Goal: Find contact information: Find contact information

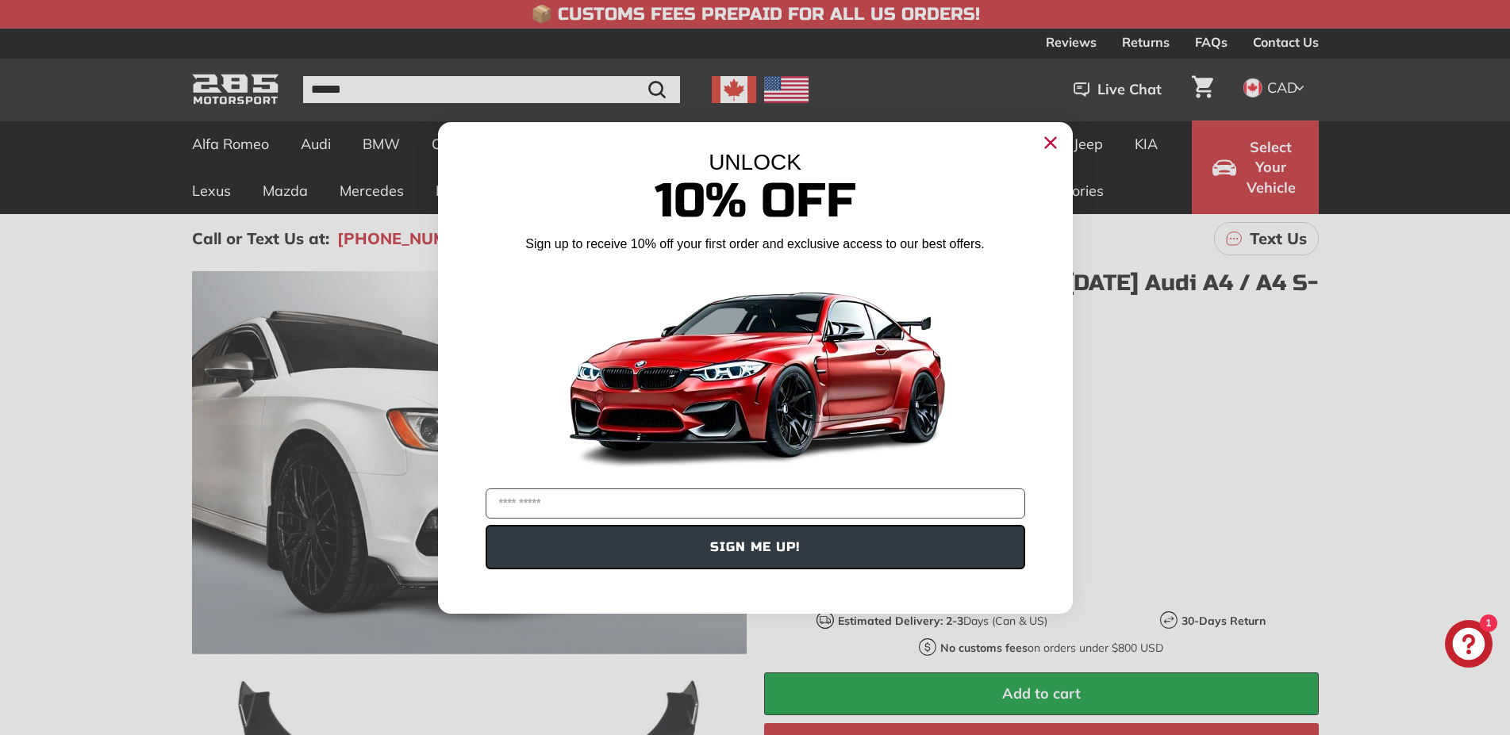
click at [1049, 138] on circle "Close dialog" at bounding box center [1050, 142] width 24 height 24
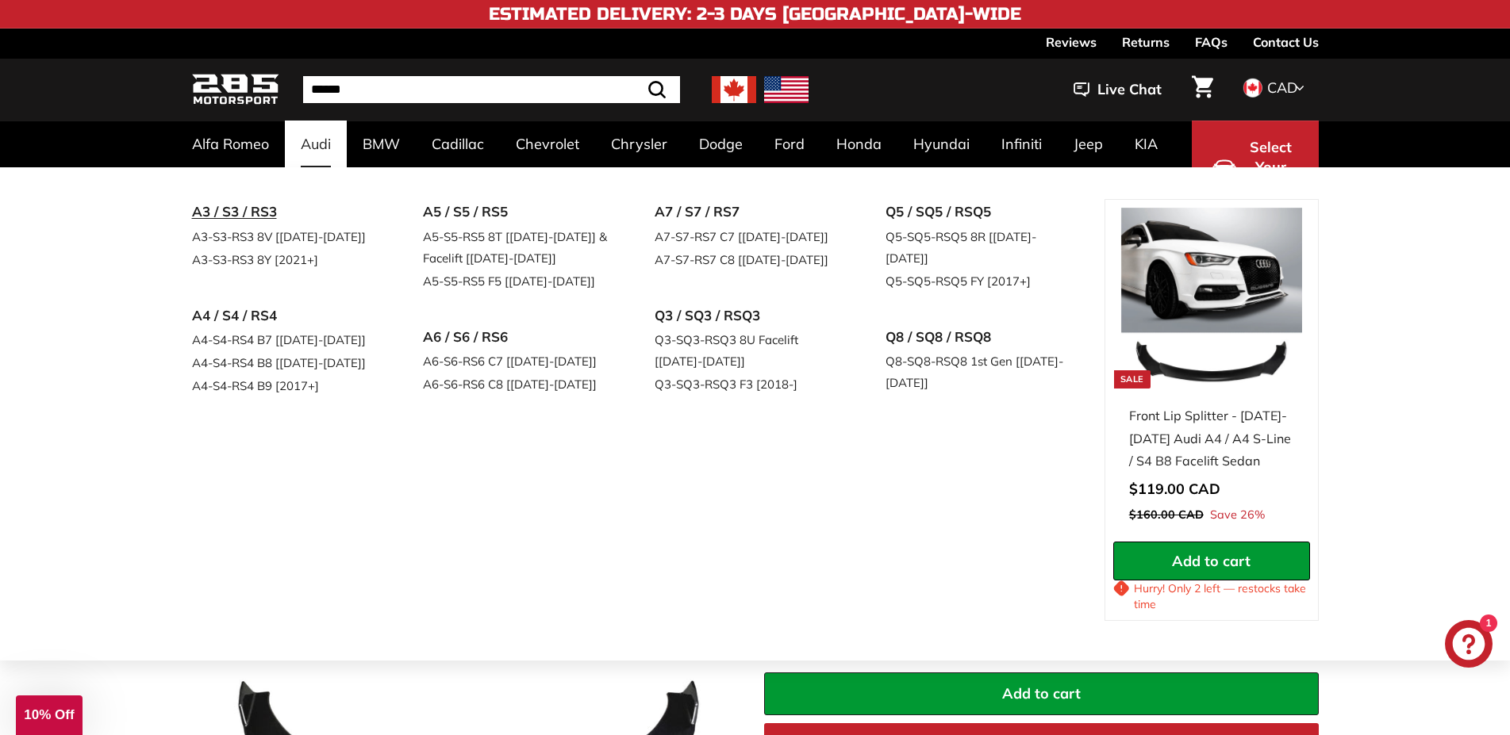
click at [240, 213] on link "A3 / S3 / RS3" at bounding box center [285, 212] width 187 height 26
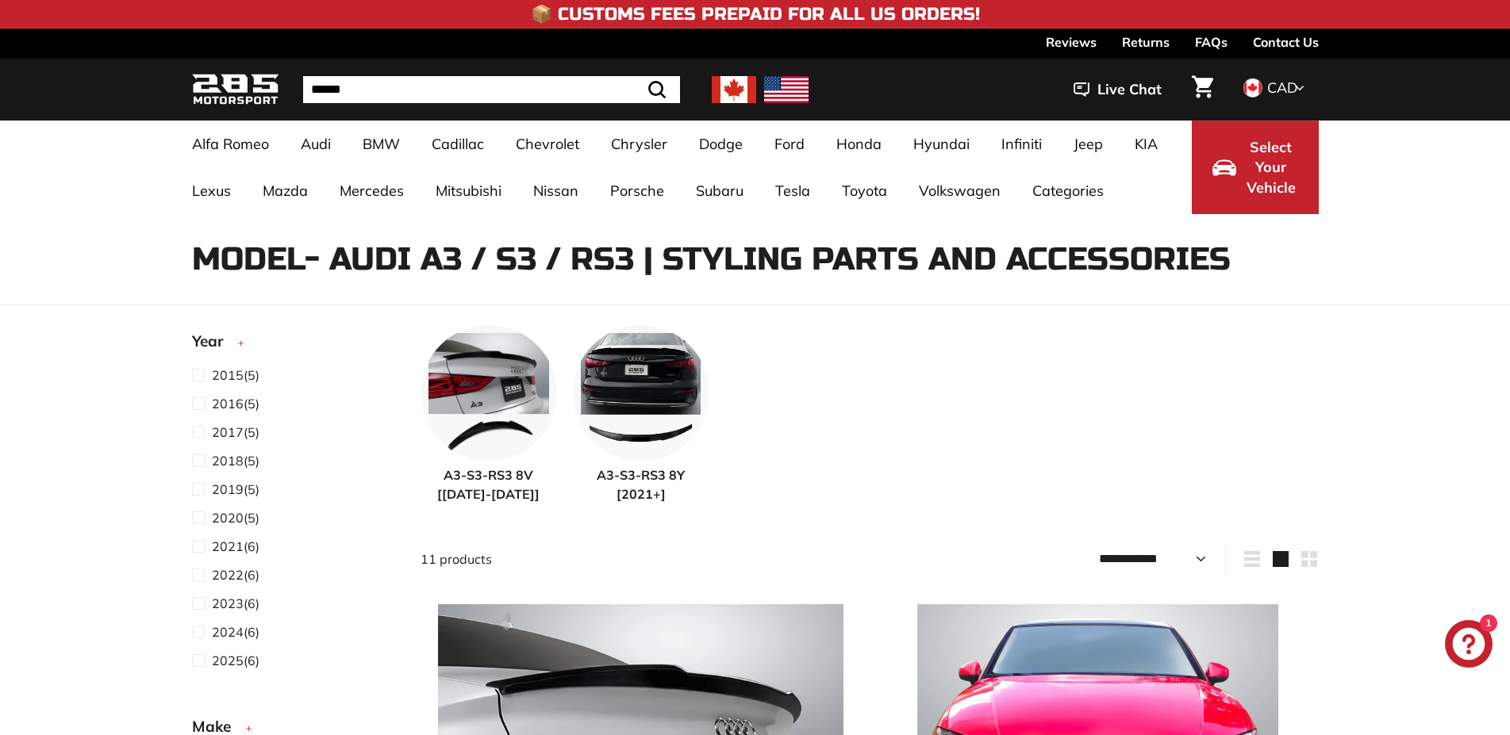
select select "**********"
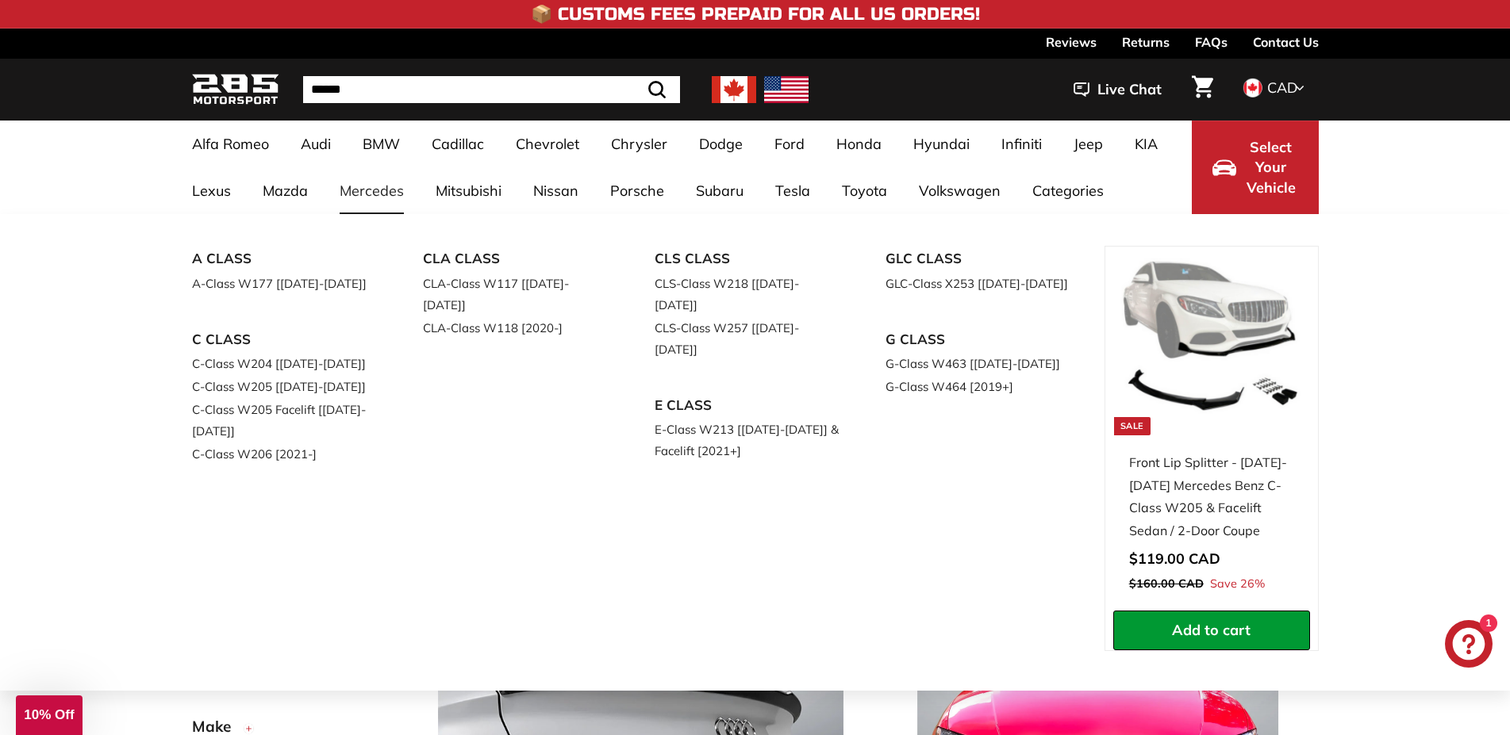
click at [118, 223] on div "A CLASS A-Class W177 [2018-2023] C CLASS C-Class W204 [2007-2014] C-Class W205 …" at bounding box center [755, 452] width 1510 height 477
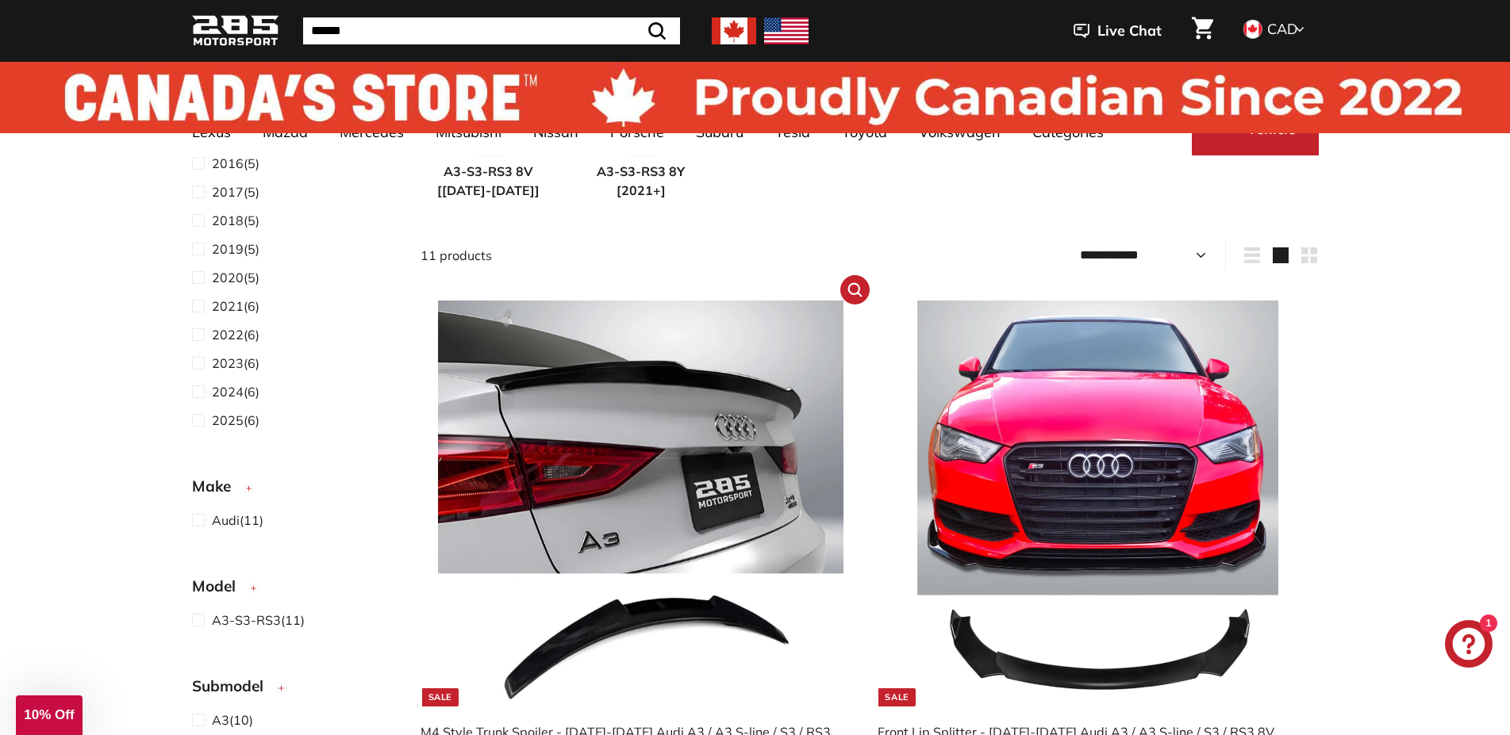
scroll to position [0, 0]
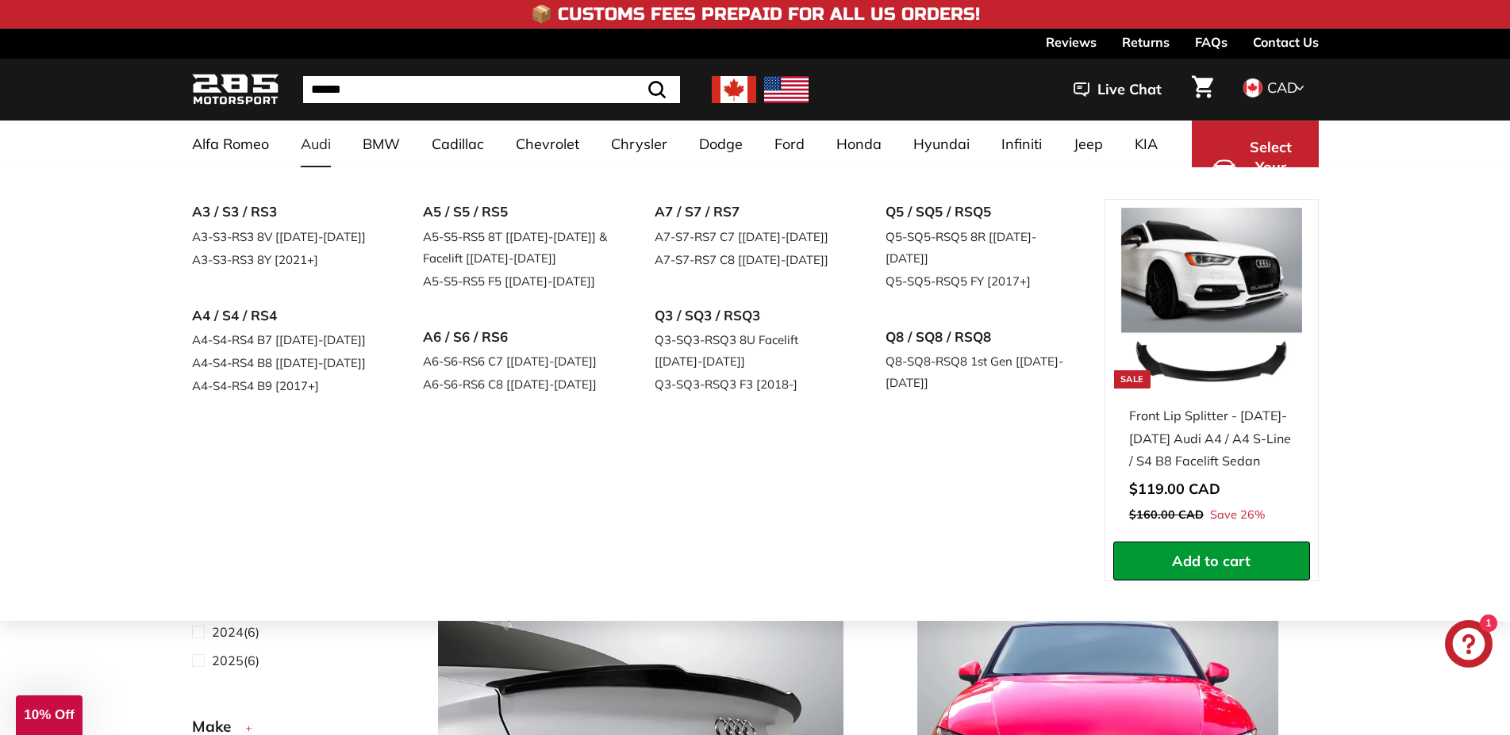
click at [313, 146] on link "Audi" at bounding box center [316, 144] width 62 height 47
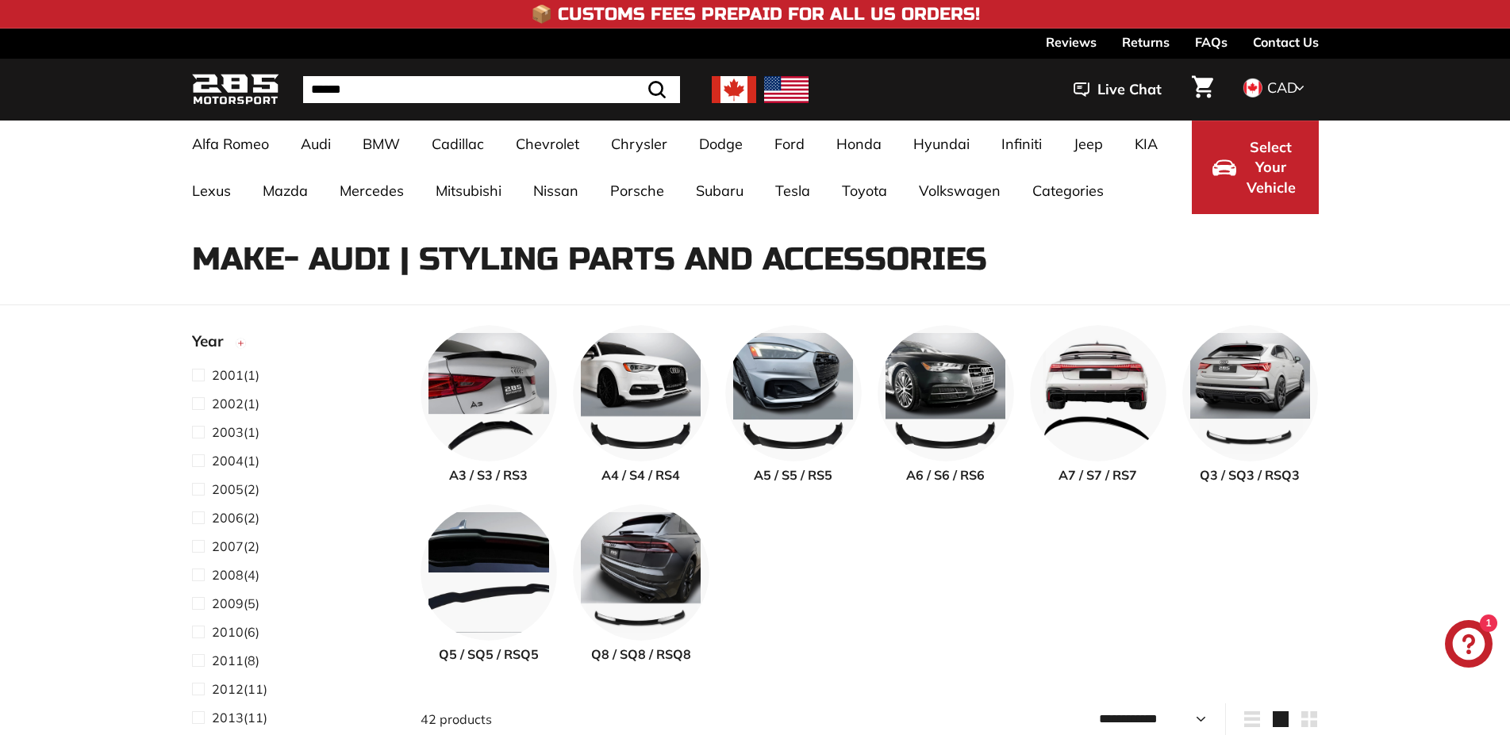
select select "**********"
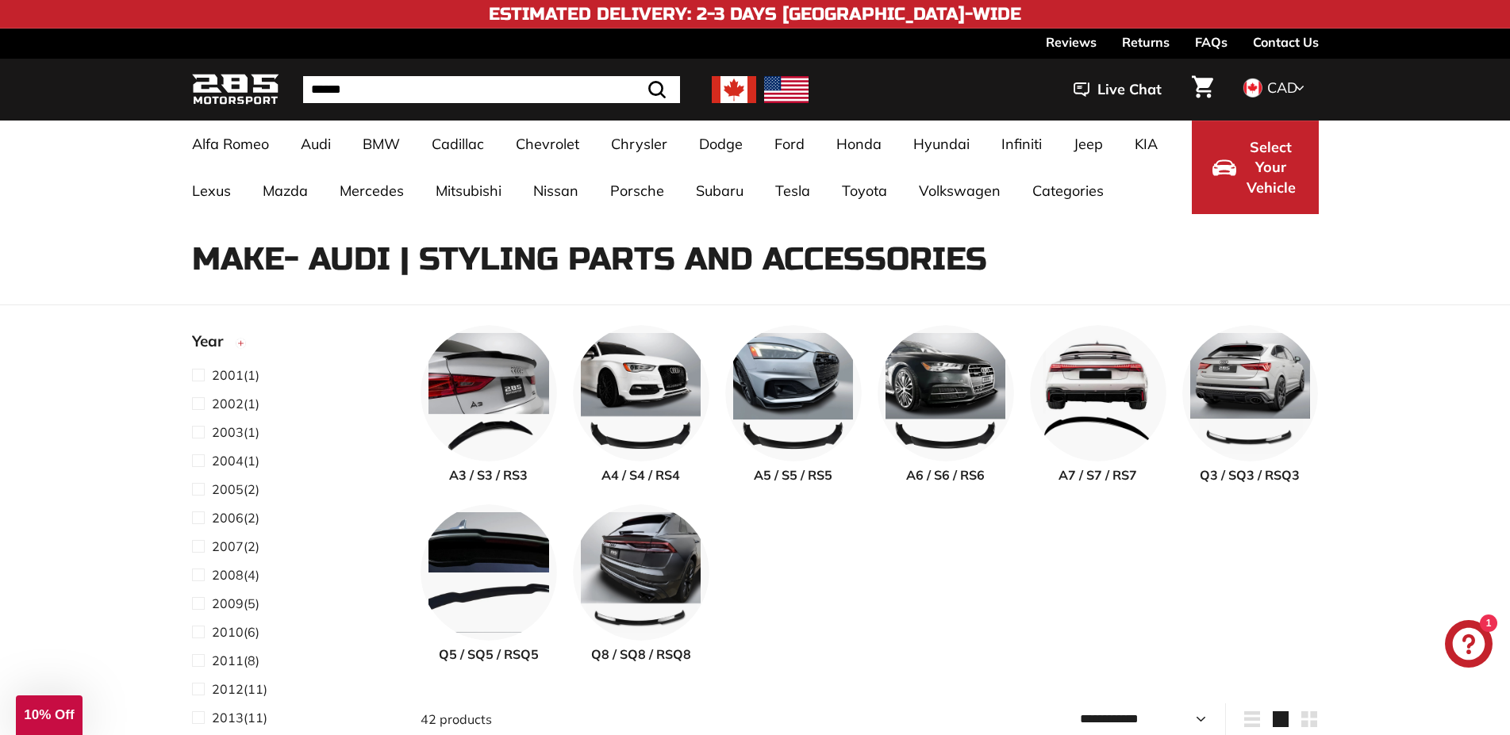
click at [1263, 43] on link "Contact Us" at bounding box center [1286, 42] width 66 height 27
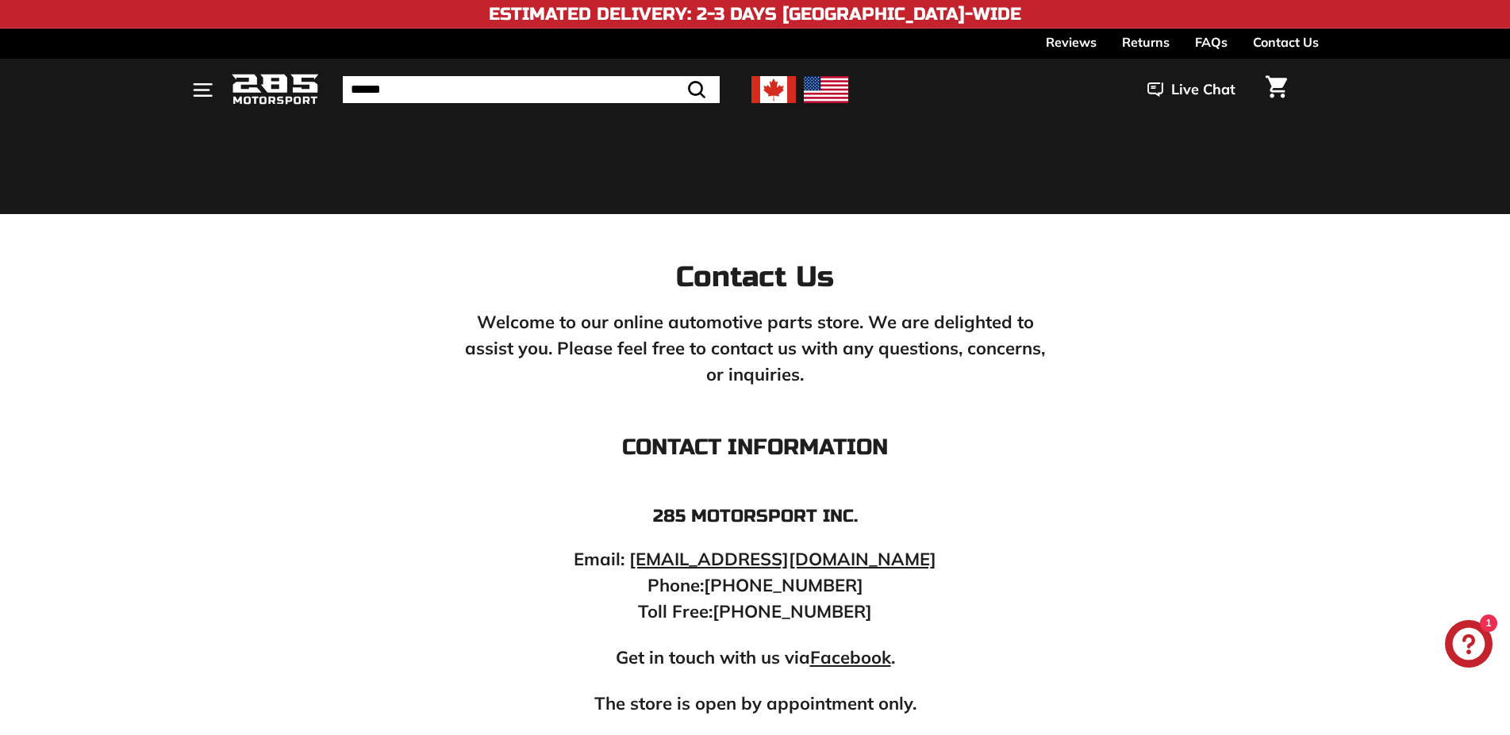
scroll to position [2669, 0]
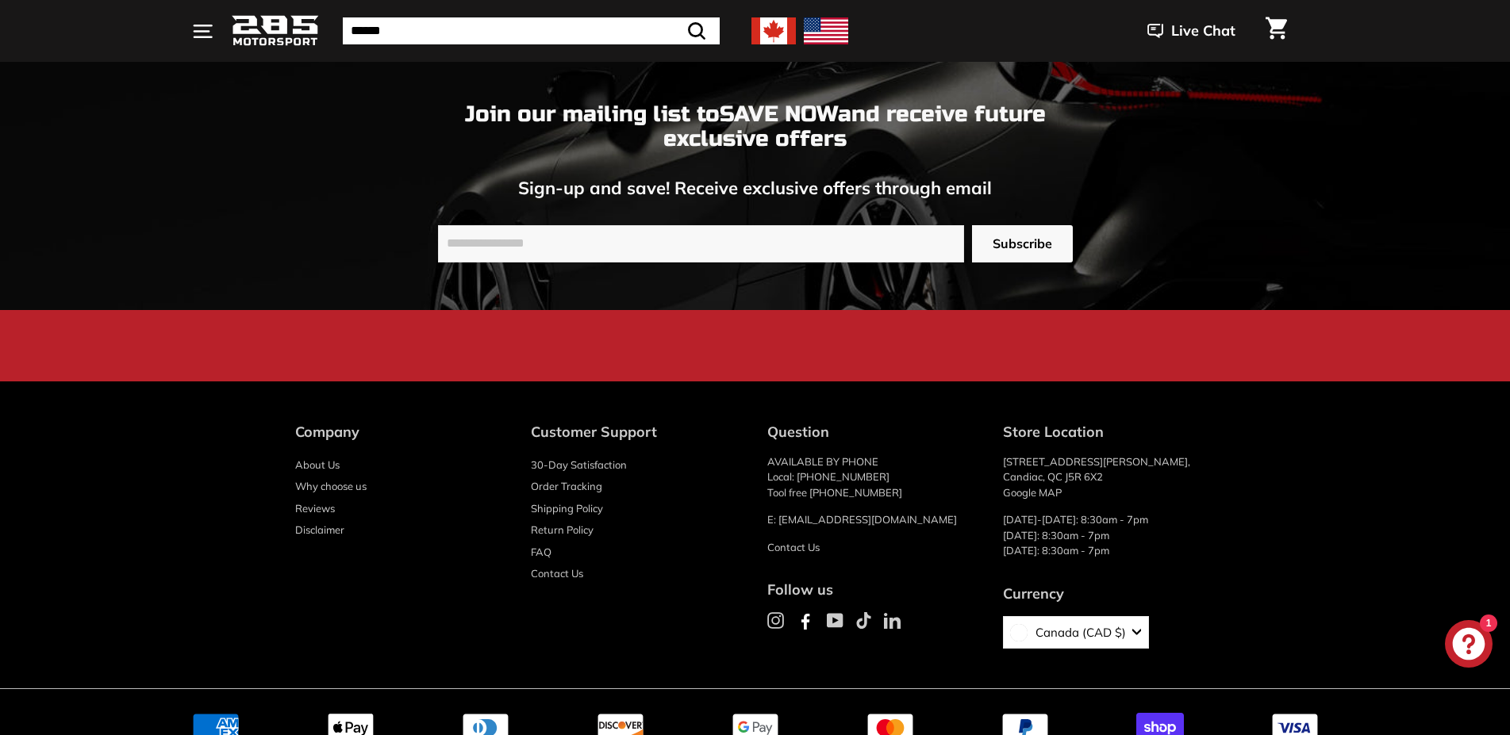
click at [803, 624] on icon at bounding box center [805, 621] width 19 height 19
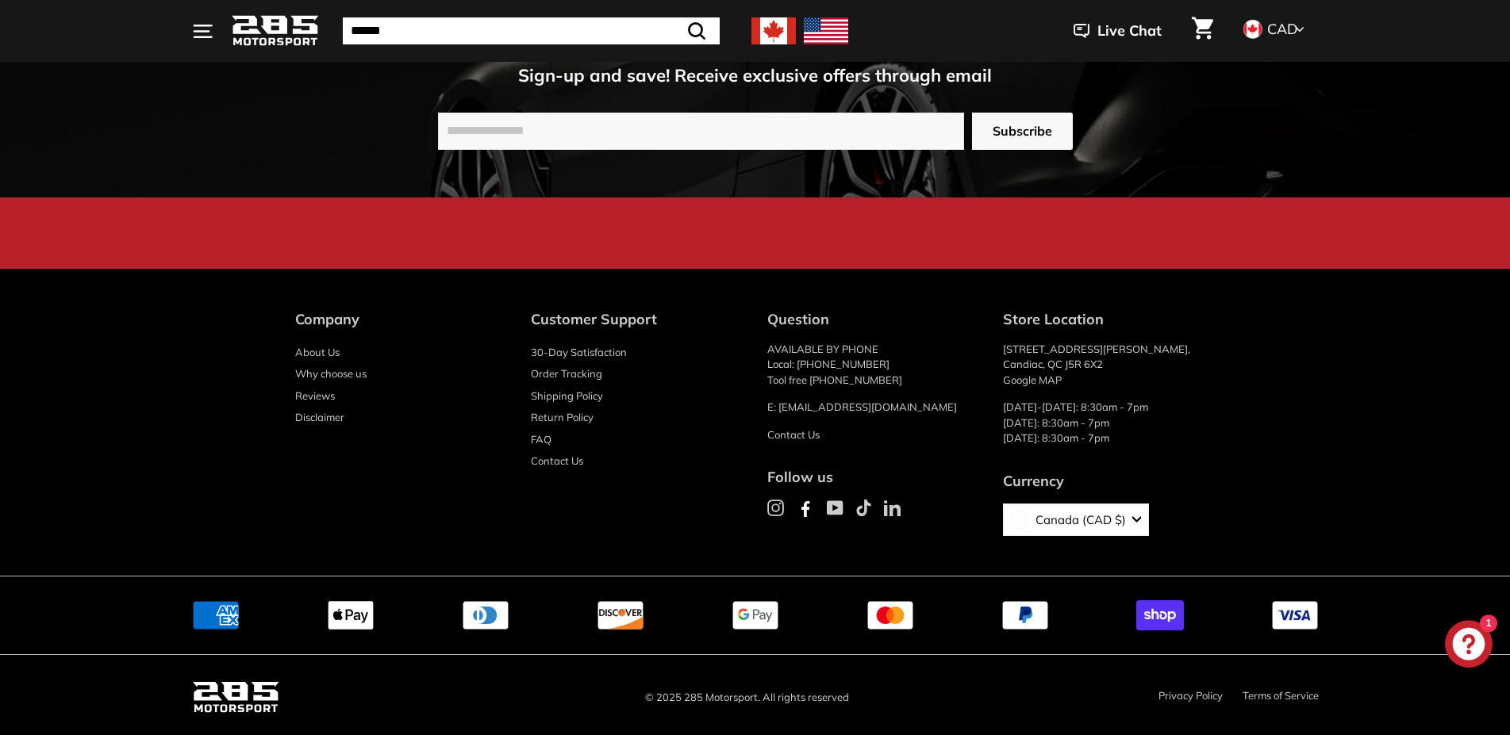
scroll to position [2787, 0]
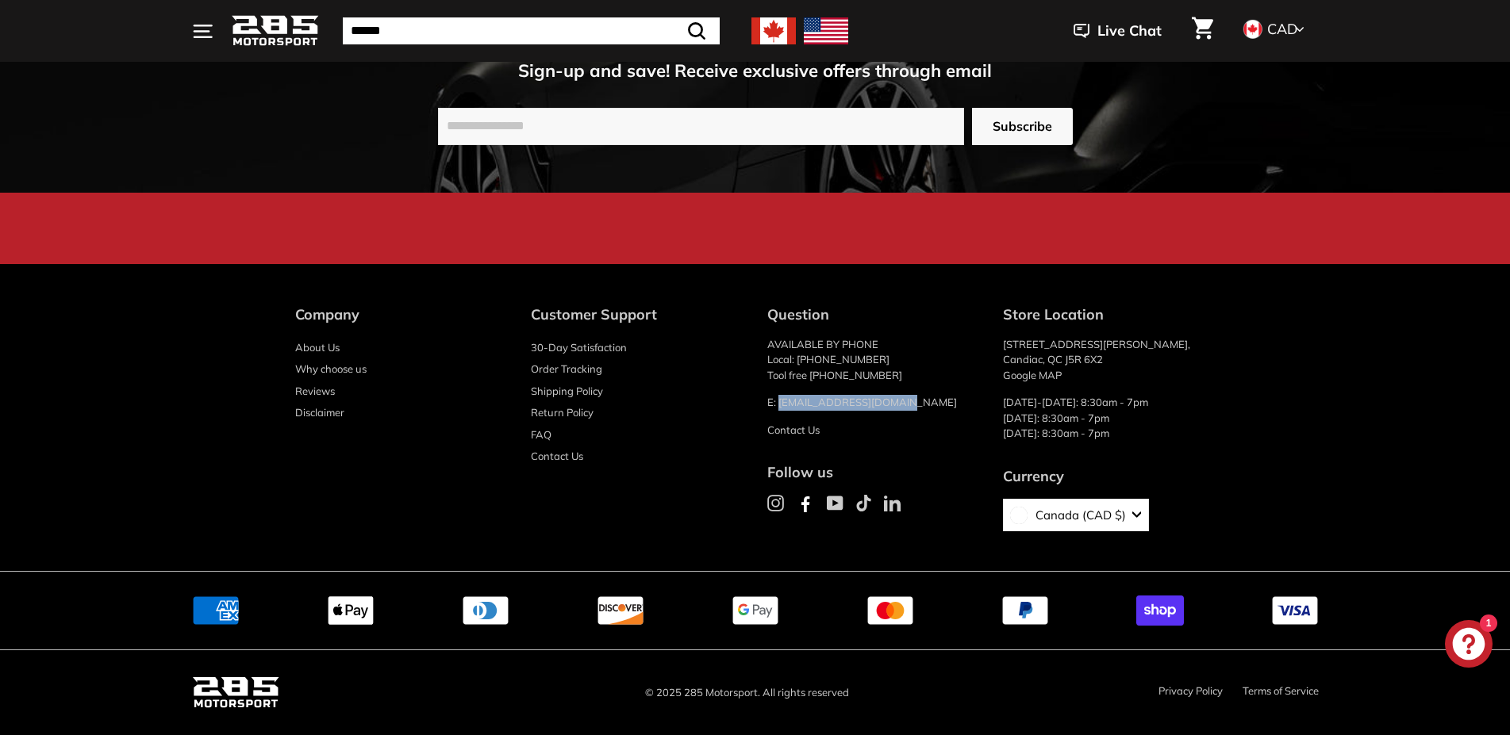
drag, startPoint x: 908, startPoint y: 402, endPoint x: 778, endPoint y: 404, distance: 130.1
click at [778, 404] on p "E: [EMAIL_ADDRESS][DOMAIN_NAME]" at bounding box center [873, 403] width 213 height 16
copy p "info@285motorsport.com"
click at [1341, 371] on div "Company About Us Why choose us Reviews Disclaimer Customer Support 30-Day Satis…" at bounding box center [755, 426] width 1190 height 244
click at [1307, 441] on div "Company About Us Why choose us Reviews Disclaimer Customer Support 30-Day Satis…" at bounding box center [755, 426] width 1190 height 244
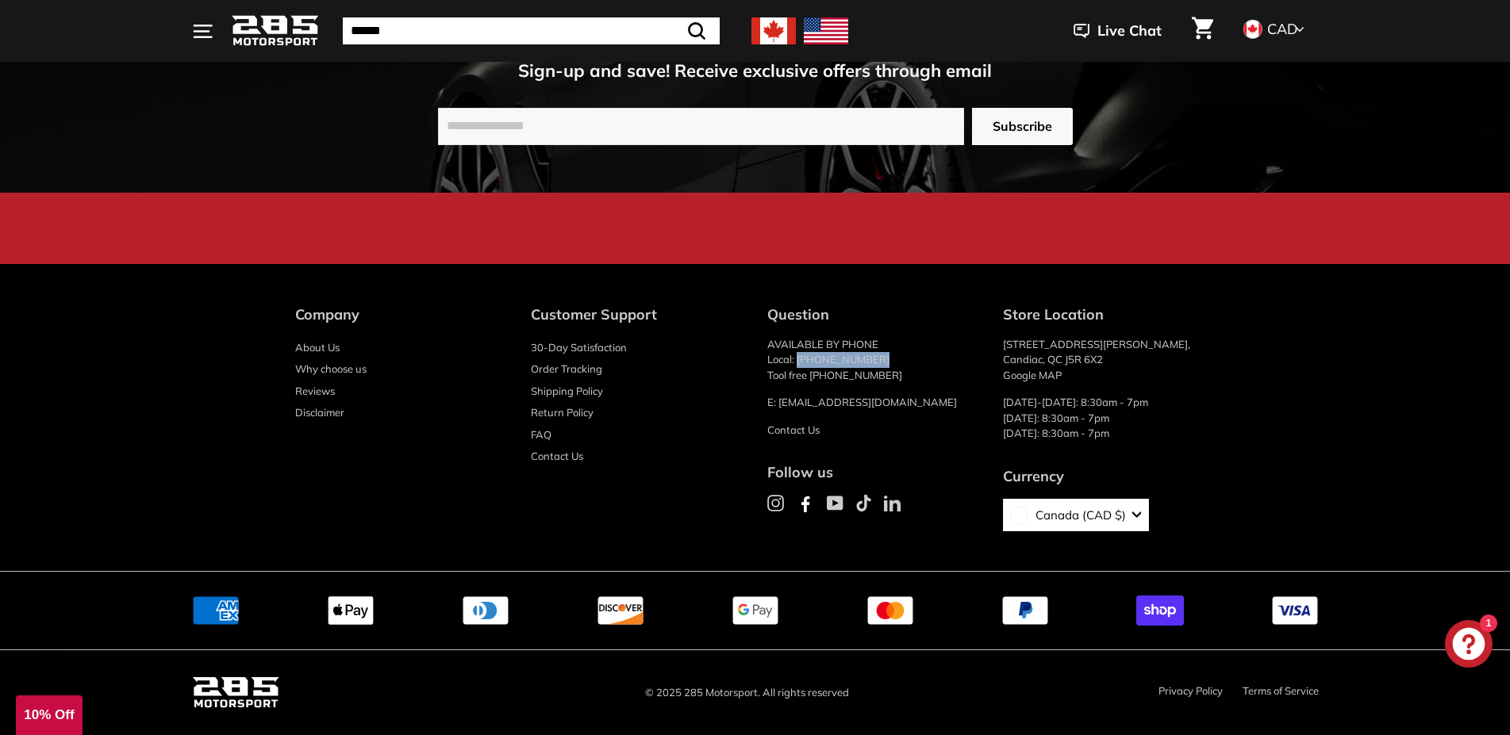
drag, startPoint x: 875, startPoint y: 361, endPoint x: 796, endPoint y: 365, distance: 78.6
click at [796, 365] on p "AVAILABLE BY PHONE Local: (450) 363-1557 Tool free (877) 513-3094" at bounding box center [873, 360] width 213 height 47
copy p "(450) 363-1557"
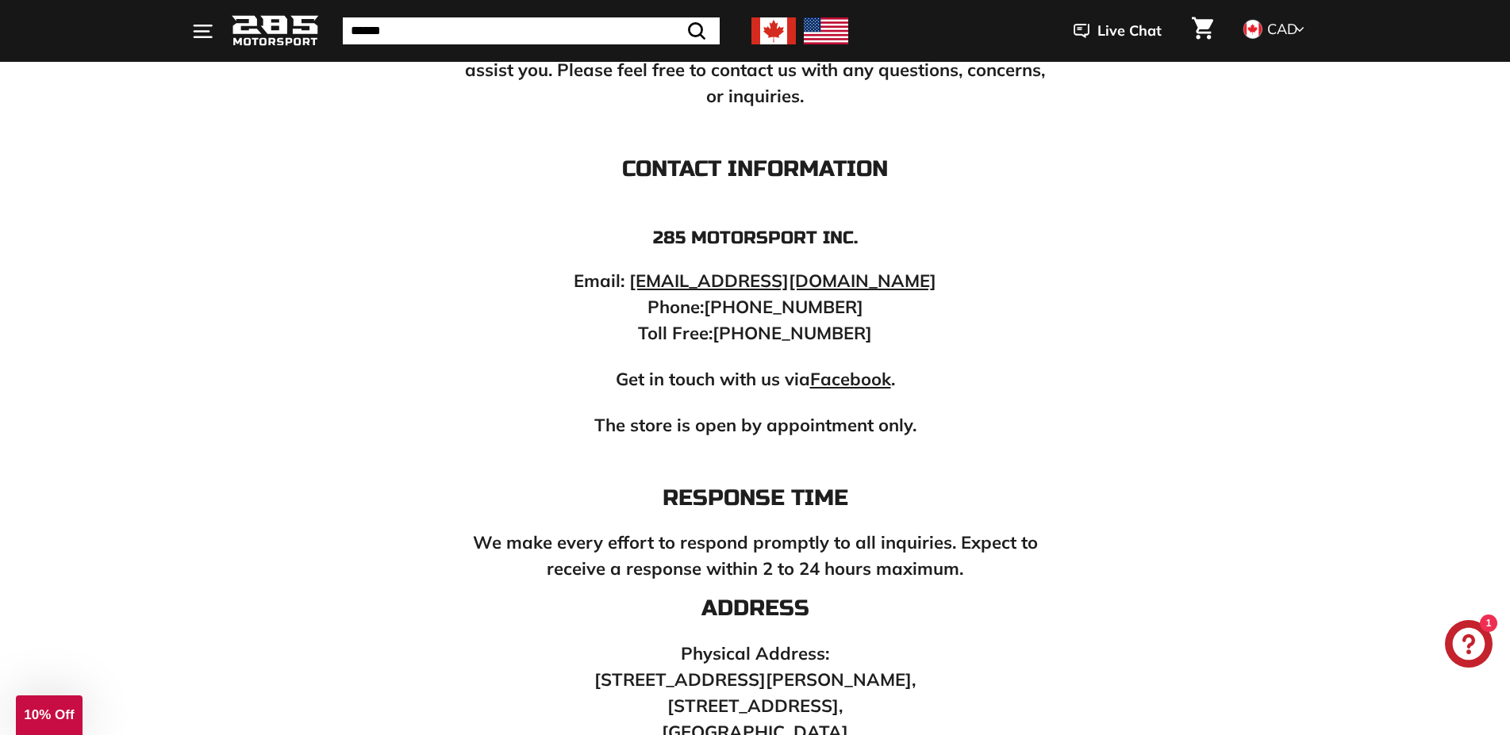
scroll to position [0, 0]
